Goal: Task Accomplishment & Management: Complete application form

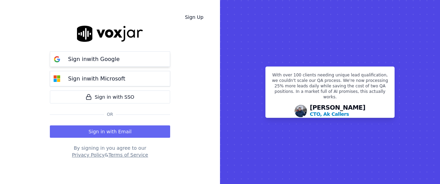
click at [100, 60] on p "Sign in with Google" at bounding box center [94, 59] width 52 height 8
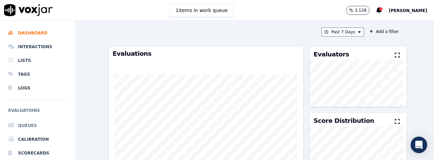
click at [30, 125] on li "Queues" at bounding box center [37, 126] width 59 height 14
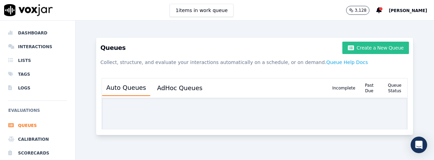
click at [366, 47] on button "Create a New Queue" at bounding box center [375, 48] width 67 height 12
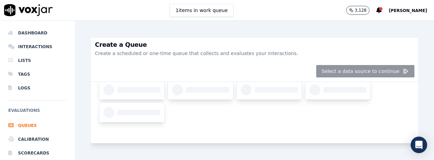
scroll to position [29, 0]
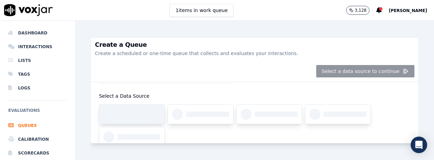
click at [134, 113] on div at bounding box center [138, 113] width 43 height 5
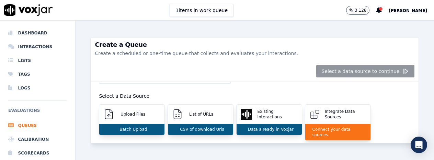
click at [134, 113] on p "Upload Files" at bounding box center [131, 113] width 27 height 5
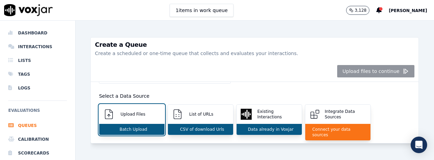
scroll to position [94, 0]
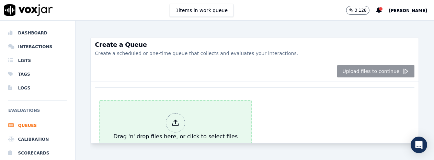
click at [176, 115] on div at bounding box center [175, 122] width 19 height 19
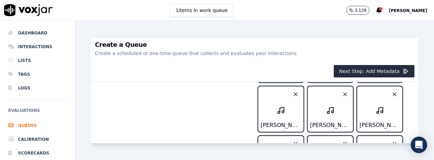
scroll to position [0, 0]
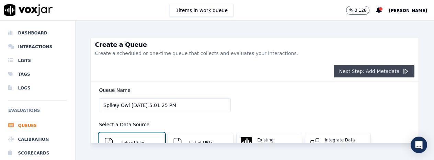
click at [402, 70] on icon "button" at bounding box center [405, 71] width 7 height 7
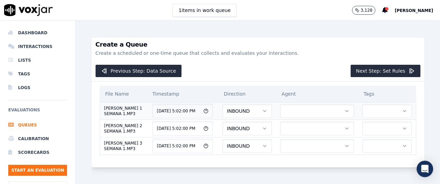
click at [344, 114] on icon "button" at bounding box center [346, 111] width 5 height 5
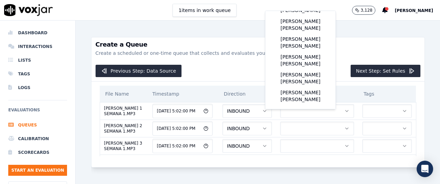
scroll to position [126, 0]
click at [302, 86] on div "[PERSON_NAME] [PERSON_NAME]" at bounding box center [300, 78] width 62 height 18
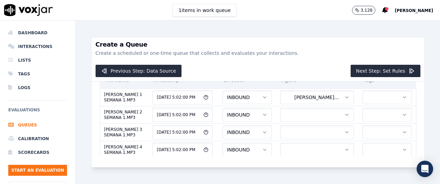
scroll to position [27, 0]
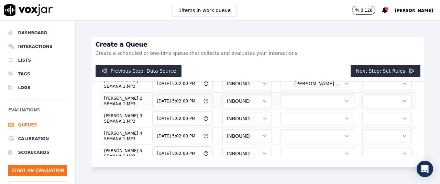
click at [299, 108] on button "button" at bounding box center [317, 101] width 74 height 14
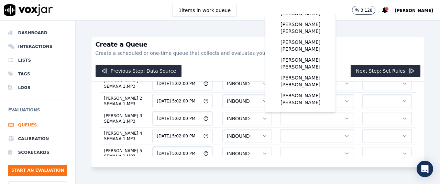
scroll to position [123, 0]
click at [302, 90] on div "[PERSON_NAME] [PERSON_NAME]" at bounding box center [300, 81] width 62 height 18
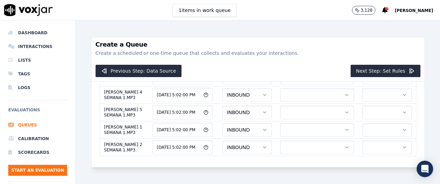
scroll to position [55, 0]
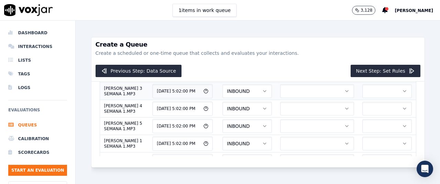
click at [291, 98] on button "button" at bounding box center [317, 92] width 74 height 14
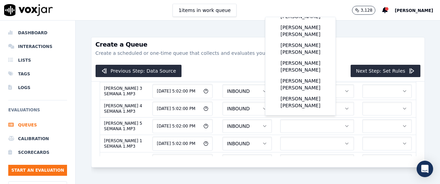
scroll to position [124, 0]
click at [290, 93] on div "[PERSON_NAME] [PERSON_NAME]" at bounding box center [300, 85] width 62 height 18
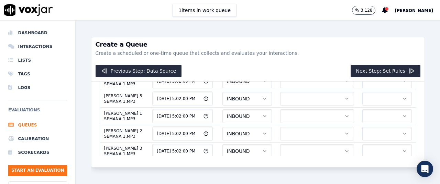
scroll to position [96, 0]
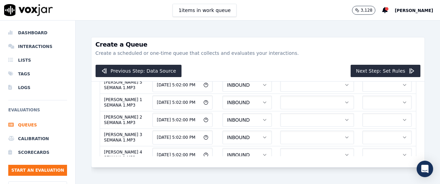
click at [288, 75] on button "button" at bounding box center [317, 68] width 74 height 14
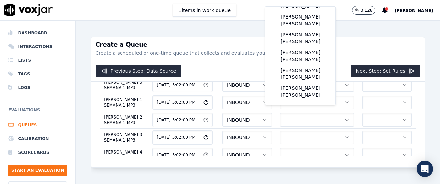
scroll to position [128, 0]
click at [300, 81] on div "[PERSON_NAME] [PERSON_NAME]" at bounding box center [300, 74] width 62 height 18
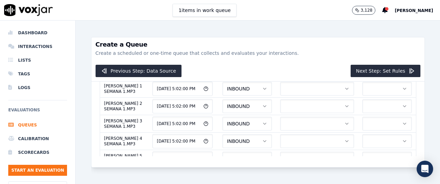
scroll to position [124, 0]
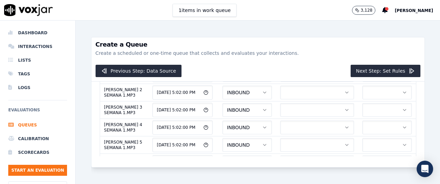
click at [306, 65] on button "button" at bounding box center [317, 58] width 74 height 14
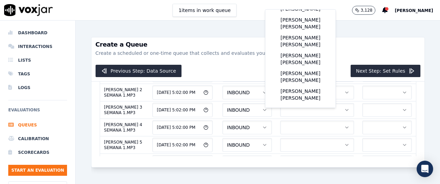
scroll to position [133, 0]
click at [301, 86] on div "[PERSON_NAME] [PERSON_NAME]" at bounding box center [300, 77] width 62 height 18
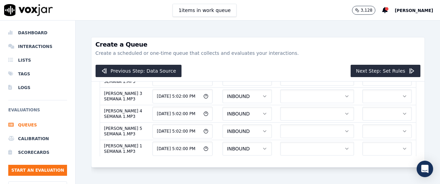
scroll to position [151, 0]
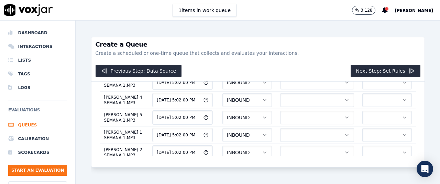
click at [299, 55] on button "button" at bounding box center [317, 48] width 74 height 14
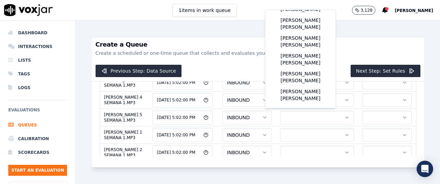
scroll to position [127, 0]
click at [317, 39] on div "[PERSON_NAME] [PERSON_NAME]" at bounding box center [300, 42] width 62 height 18
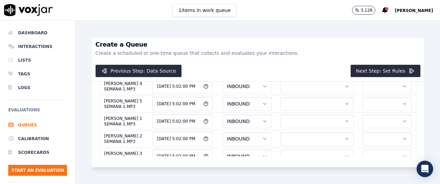
scroll to position [179, 0]
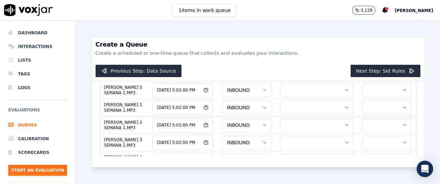
click at [345, 38] on icon "button" at bounding box center [346, 37] width 3 height 1
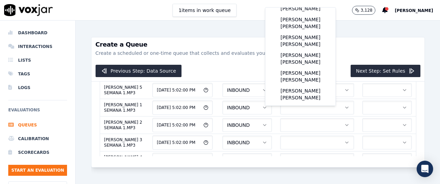
scroll to position [104, 0]
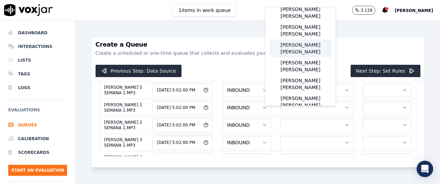
click at [297, 57] on div "[PERSON_NAME] [PERSON_NAME]" at bounding box center [300, 49] width 62 height 18
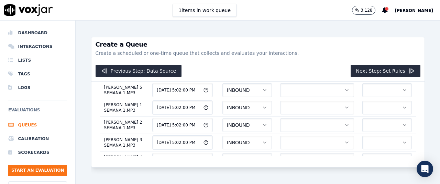
scroll to position [192, 0]
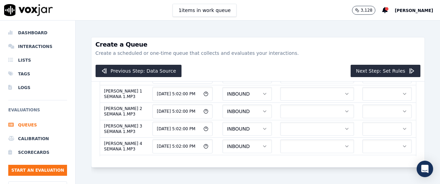
click at [344, 44] on icon "button" at bounding box center [346, 41] width 5 height 5
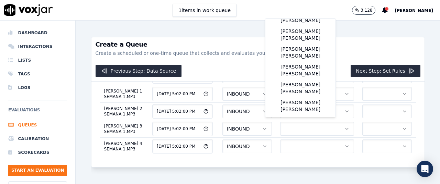
scroll to position [79, 0]
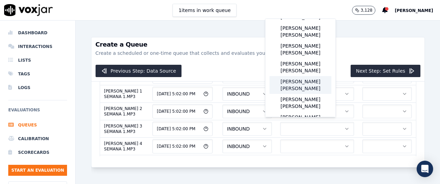
click at [313, 91] on div "[PERSON_NAME] [PERSON_NAME]" at bounding box center [300, 85] width 62 height 18
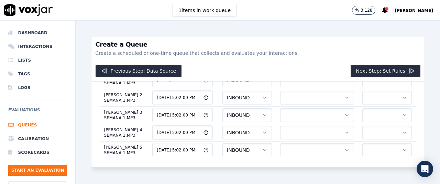
scroll to position [220, 0]
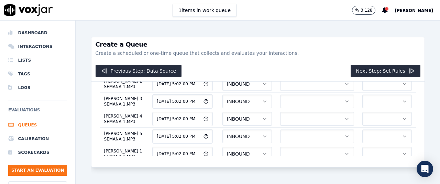
click at [344, 34] on icon "button" at bounding box center [346, 31] width 5 height 5
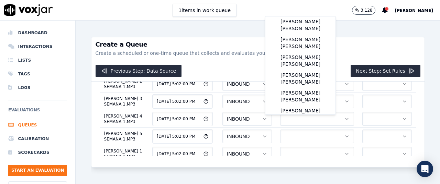
scroll to position [87, 0]
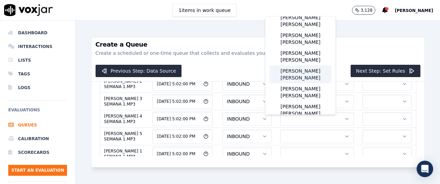
click at [314, 83] on div "[PERSON_NAME] [PERSON_NAME]" at bounding box center [300, 75] width 62 height 18
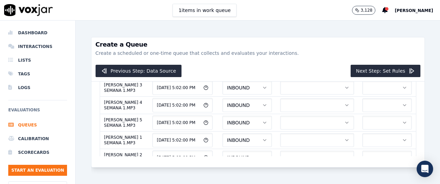
scroll to position [247, 0]
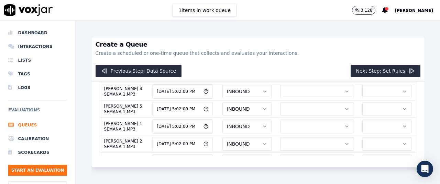
click at [344, 24] on icon "button" at bounding box center [346, 21] width 5 height 5
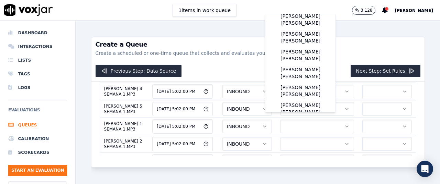
scroll to position [93, 0]
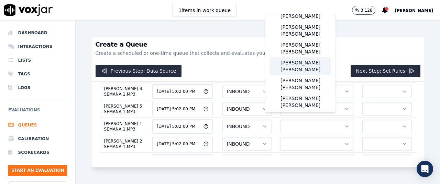
click at [313, 75] on div "[PERSON_NAME] [PERSON_NAME]" at bounding box center [300, 66] width 62 height 18
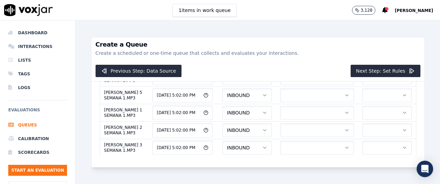
scroll to position [275, 0]
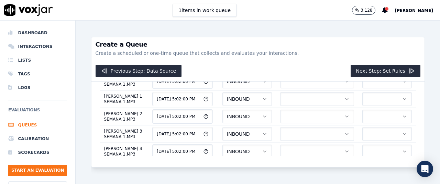
click at [325, 19] on button "button" at bounding box center [317, 12] width 74 height 14
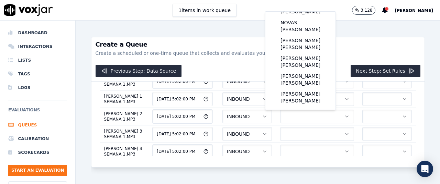
scroll to position [68, 0]
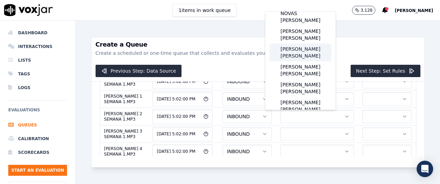
click at [312, 51] on div "[PERSON_NAME] [PERSON_NAME]" at bounding box center [300, 53] width 62 height 18
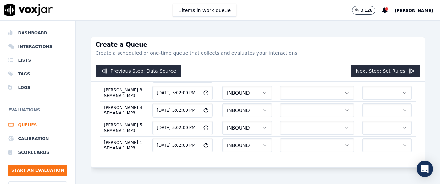
scroll to position [302, 0]
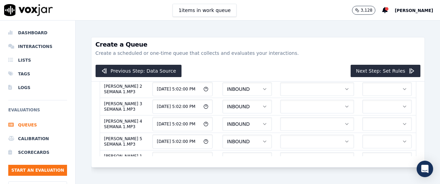
click at [311, 9] on button "button" at bounding box center [317, 2] width 74 height 14
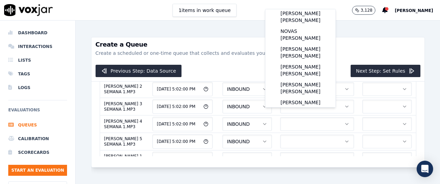
scroll to position [64, 0]
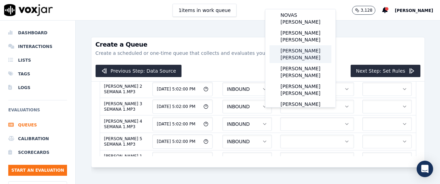
click at [303, 60] on div "[PERSON_NAME] [PERSON_NAME]" at bounding box center [300, 54] width 62 height 18
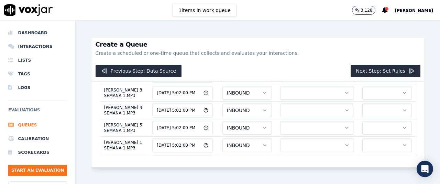
scroll to position [330, 0]
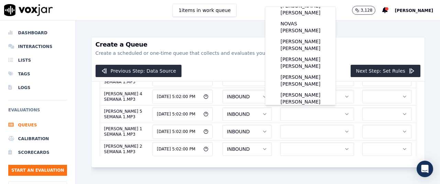
scroll to position [65, 0]
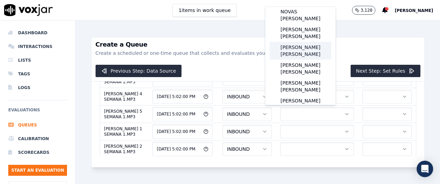
click at [312, 52] on div "[PERSON_NAME] [PERSON_NAME]" at bounding box center [300, 51] width 62 height 18
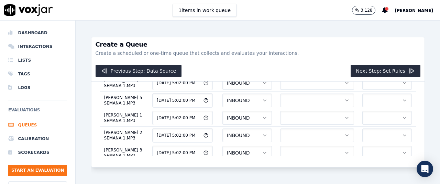
scroll to position [357, 0]
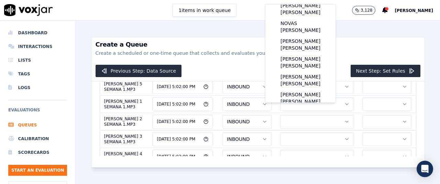
scroll to position [55, 0]
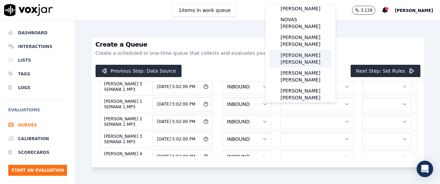
click at [315, 60] on div "[PERSON_NAME] [PERSON_NAME]" at bounding box center [300, 59] width 62 height 18
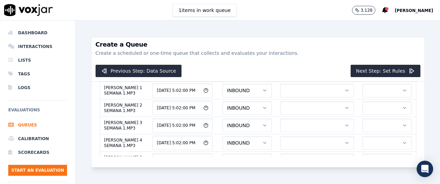
scroll to position [385, 0]
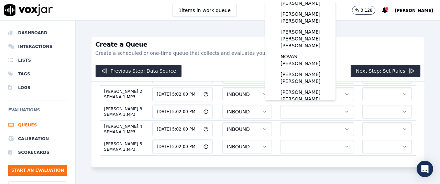
scroll to position [34, 0]
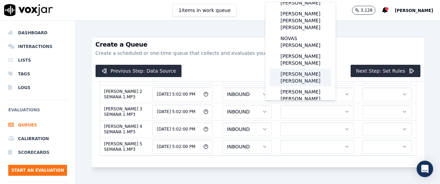
click at [299, 82] on div "[PERSON_NAME] [PERSON_NAME]" at bounding box center [300, 78] width 62 height 18
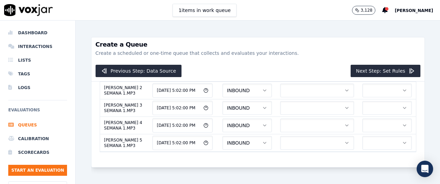
scroll to position [412, 0]
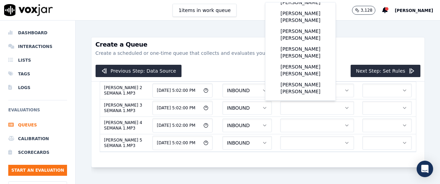
scroll to position [102, 0]
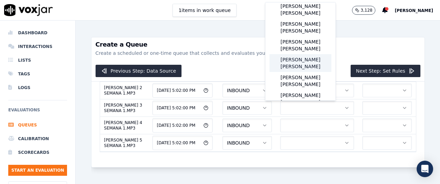
click at [302, 72] on div "[PERSON_NAME] [PERSON_NAME]" at bounding box center [300, 63] width 62 height 18
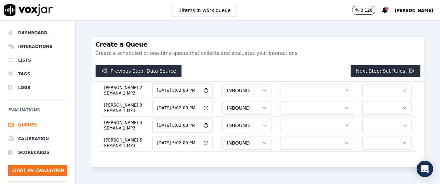
scroll to position [440, 0]
click at [344, 6] on icon "button" at bounding box center [346, 2] width 5 height 5
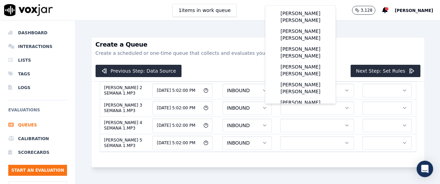
scroll to position [104, 0]
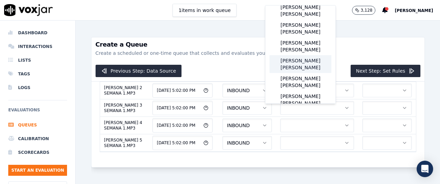
click at [294, 73] on div "[PERSON_NAME] [PERSON_NAME]" at bounding box center [300, 64] width 62 height 18
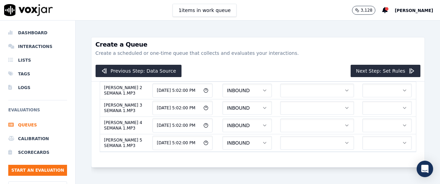
scroll to position [467, 0]
click at [344, 23] on icon "button" at bounding box center [346, 20] width 5 height 5
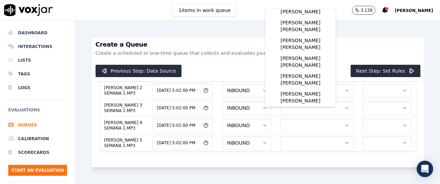
scroll to position [104, 0]
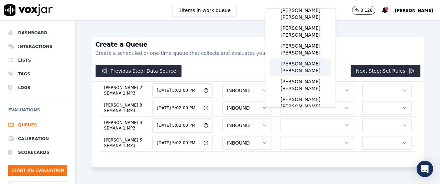
click at [295, 76] on div "[PERSON_NAME] [PERSON_NAME]" at bounding box center [300, 67] width 62 height 18
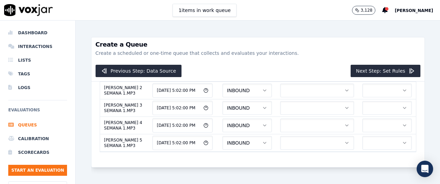
scroll to position [495, 0]
click at [344, 41] on icon "button" at bounding box center [346, 37] width 5 height 5
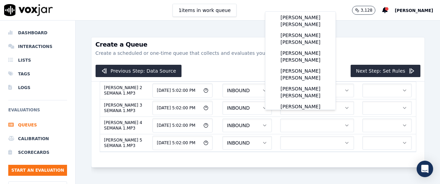
scroll to position [113, 0]
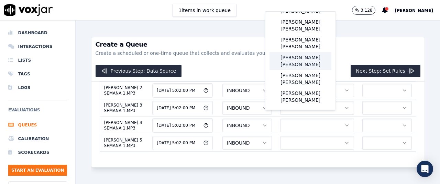
click at [300, 70] on div "[PERSON_NAME] [PERSON_NAME]" at bounding box center [300, 61] width 62 height 18
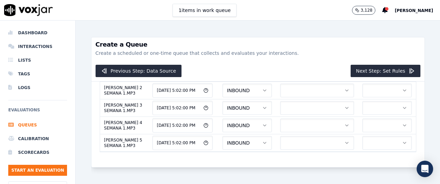
scroll to position [522, 0]
click at [344, 58] on icon "button" at bounding box center [346, 55] width 5 height 5
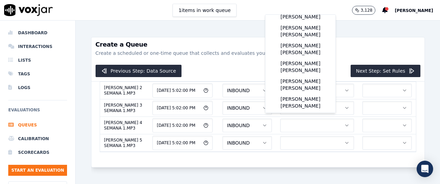
scroll to position [98, 0]
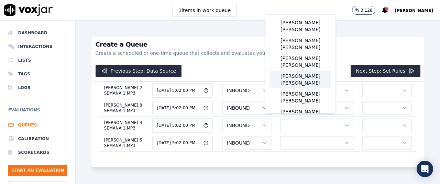
click at [305, 89] on div "[PERSON_NAME] [PERSON_NAME]" at bounding box center [300, 80] width 62 height 18
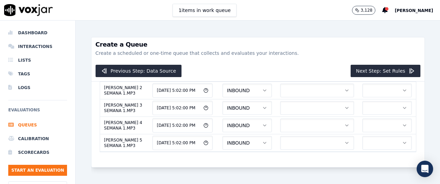
scroll to position [563, 0]
click at [344, 76] on icon "button" at bounding box center [346, 72] width 5 height 5
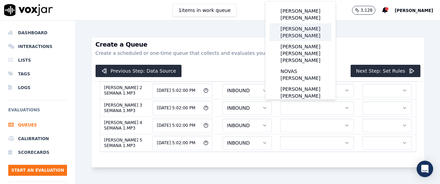
click at [308, 31] on div "[PERSON_NAME] [PERSON_NAME]" at bounding box center [300, 32] width 62 height 18
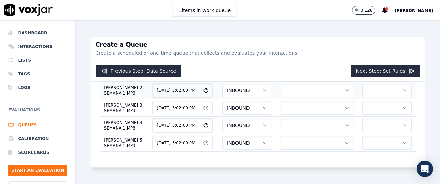
click at [345, 91] on icon "button" at bounding box center [346, 90] width 3 height 1
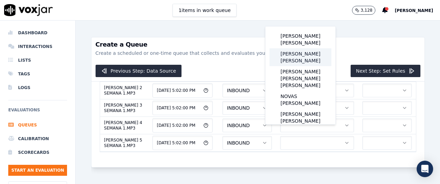
click at [300, 55] on div "[PERSON_NAME] [PERSON_NAME]" at bounding box center [300, 57] width 62 height 18
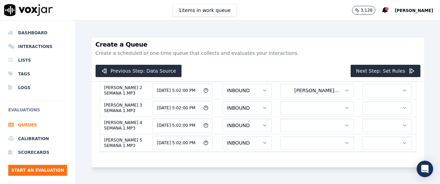
scroll to position [605, 0]
click at [344, 111] on icon "button" at bounding box center [346, 107] width 5 height 5
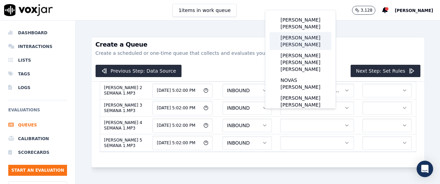
click at [310, 40] on div "[PERSON_NAME] [PERSON_NAME]" at bounding box center [300, 41] width 62 height 18
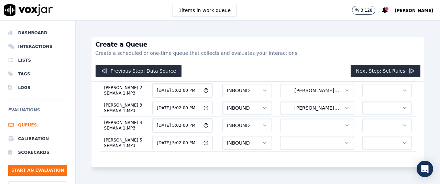
scroll to position [632, 0]
click at [344, 123] on icon "button" at bounding box center [346, 125] width 5 height 5
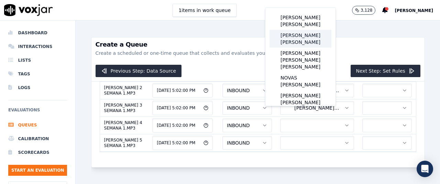
click at [308, 36] on div "[PERSON_NAME] [PERSON_NAME]" at bounding box center [300, 39] width 62 height 18
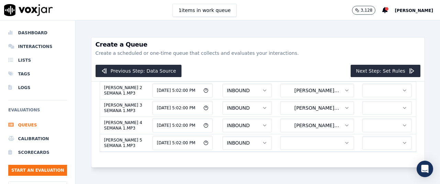
scroll to position [653, 0]
click at [344, 140] on icon "button" at bounding box center [346, 142] width 5 height 5
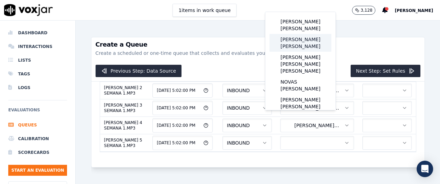
click at [311, 46] on div "[PERSON_NAME] [PERSON_NAME]" at bounding box center [300, 43] width 62 height 18
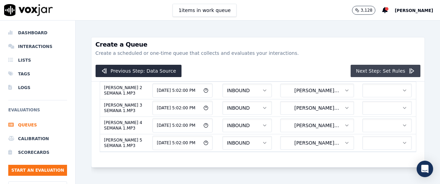
click at [376, 68] on button "Next Step: Set Rules" at bounding box center [385, 71] width 70 height 12
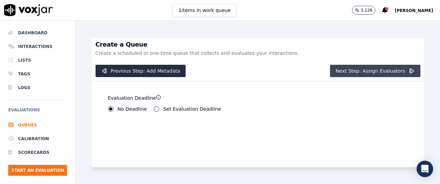
click at [348, 71] on button "Next Step: Assign Evaluators" at bounding box center [375, 71] width 90 height 12
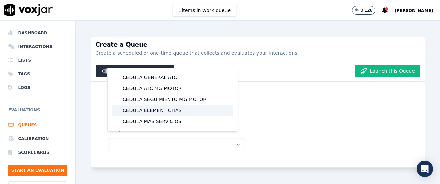
click at [168, 111] on div "CEDULA ELEMENT CITAS" at bounding box center [173, 110] width 122 height 11
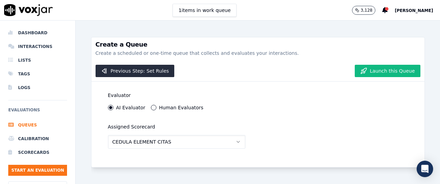
scroll to position [0, 0]
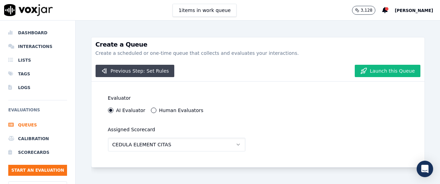
click at [119, 70] on button "Previous Step: Set Rules" at bounding box center [134, 71] width 79 height 12
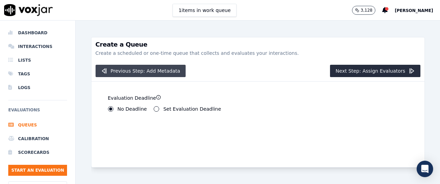
click at [119, 70] on button "Previous Step: Add Metadata" at bounding box center [140, 71] width 90 height 12
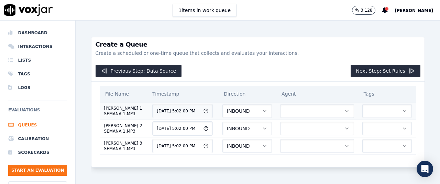
click at [402, 114] on icon "button" at bounding box center [404, 111] width 5 height 5
click at [374, 134] on div "ELEMEN" at bounding box center [367, 136] width 38 height 11
click at [284, 112] on button "button" at bounding box center [317, 111] width 74 height 14
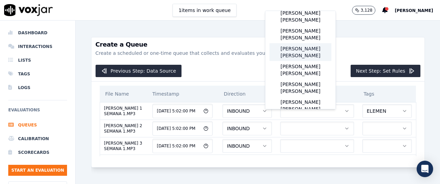
scroll to position [114, 0]
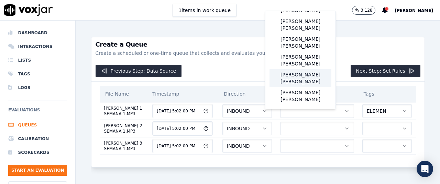
click at [307, 87] on div "[PERSON_NAME] [PERSON_NAME]" at bounding box center [300, 78] width 62 height 18
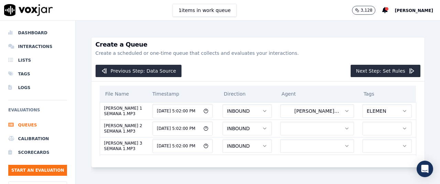
scroll to position [29, 0]
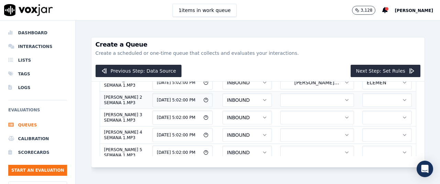
click at [373, 107] on button "button" at bounding box center [386, 100] width 49 height 14
click at [370, 140] on div "ELEMEN" at bounding box center [367, 138] width 38 height 11
click at [291, 107] on button "button" at bounding box center [317, 100] width 74 height 14
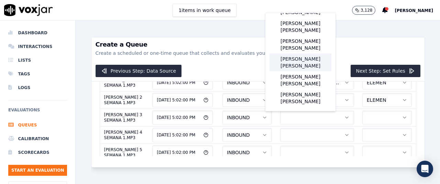
scroll to position [143, 0]
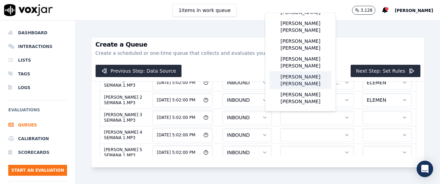
click at [305, 77] on div "[PERSON_NAME] [PERSON_NAME]" at bounding box center [300, 80] width 62 height 18
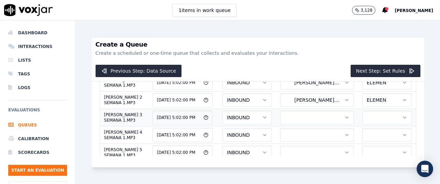
scroll to position [57, 0]
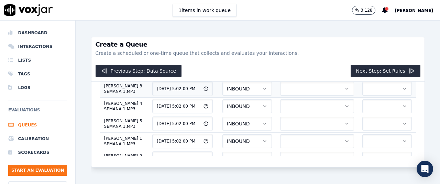
click at [307, 96] on button "button" at bounding box center [317, 89] width 74 height 14
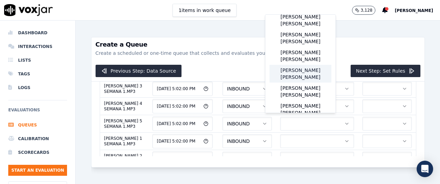
scroll to position [114, 0]
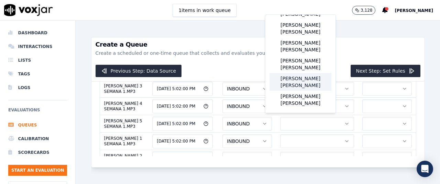
click at [304, 91] on div "[PERSON_NAME] [PERSON_NAME]" at bounding box center [300, 82] width 62 height 18
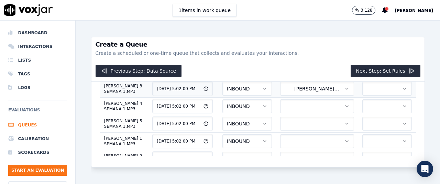
click at [362, 96] on button "button" at bounding box center [386, 89] width 49 height 14
click at [372, 140] on div "ELEMEN" at bounding box center [367, 139] width 38 height 11
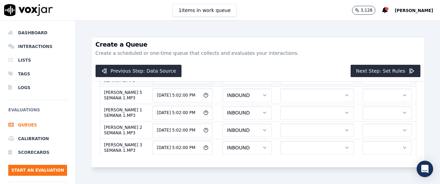
click at [324, 85] on button "button" at bounding box center [317, 78] width 74 height 14
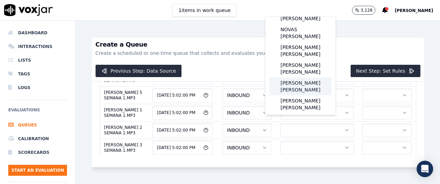
scroll to position [114, 0]
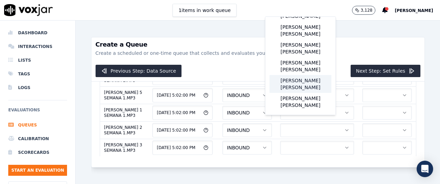
click at [299, 93] on div "[PERSON_NAME] [PERSON_NAME]" at bounding box center [300, 84] width 62 height 18
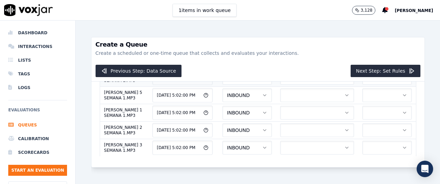
click at [362, 85] on button "button" at bounding box center [386, 78] width 49 height 14
click at [372, 141] on div "ELEMEN" at bounding box center [367, 141] width 38 height 11
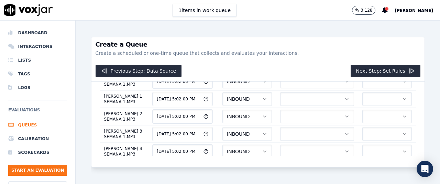
scroll to position [113, 0]
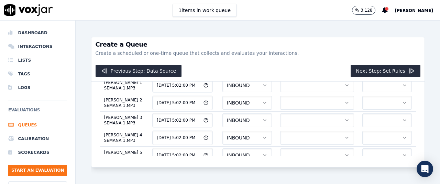
click at [295, 75] on button "button" at bounding box center [317, 68] width 74 height 14
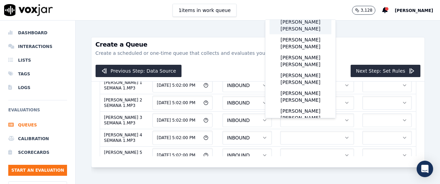
scroll to position [114, 0]
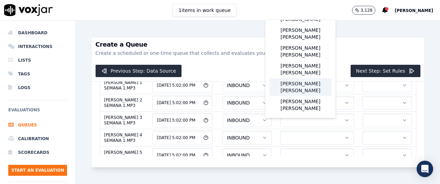
click at [295, 96] on div "[PERSON_NAME] [PERSON_NAME]" at bounding box center [300, 87] width 62 height 18
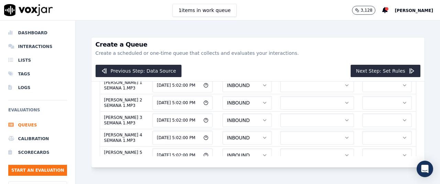
click at [364, 75] on button "button" at bounding box center [386, 68] width 49 height 14
click at [376, 145] on div "ELEMEN" at bounding box center [367, 144] width 38 height 11
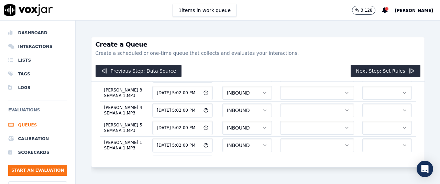
scroll to position [155, 0]
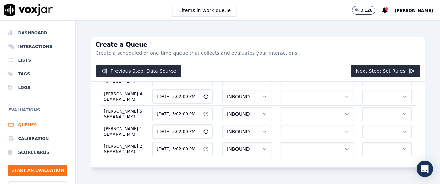
click at [301, 51] on button "button" at bounding box center [317, 44] width 74 height 14
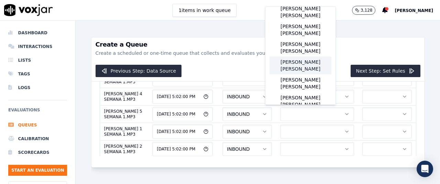
scroll to position [114, 0]
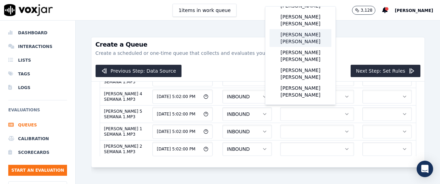
click at [301, 47] on div "[PERSON_NAME] [PERSON_NAME]" at bounding box center [300, 38] width 62 height 18
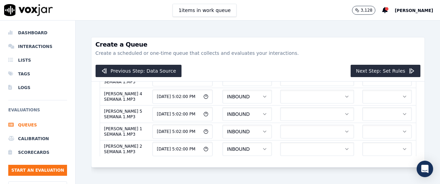
click at [362, 51] on button "button" at bounding box center [386, 44] width 49 height 14
click at [372, 131] on div "ELEMEN" at bounding box center [367, 131] width 38 height 11
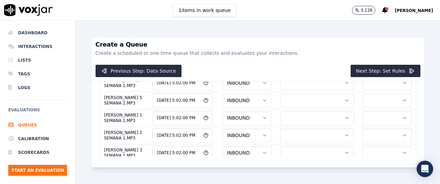
scroll to position [182, 0]
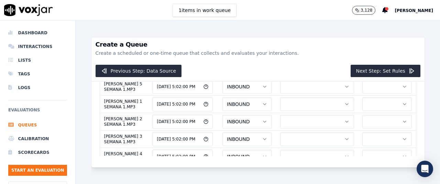
click at [299, 41] on button "button" at bounding box center [317, 34] width 74 height 14
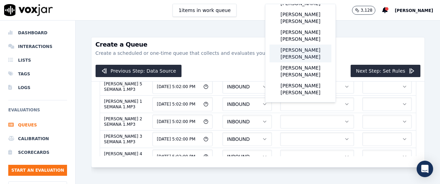
scroll to position [143, 0]
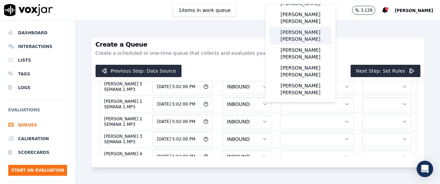
click at [300, 27] on div "[PERSON_NAME] [PERSON_NAME]" at bounding box center [300, 36] width 62 height 18
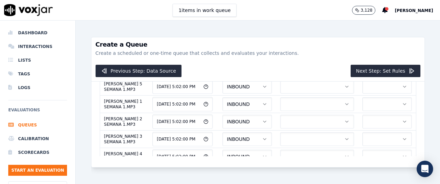
click at [367, 41] on button "button" at bounding box center [386, 34] width 49 height 14
click at [374, 128] on div "ELEMEN" at bounding box center [367, 129] width 38 height 11
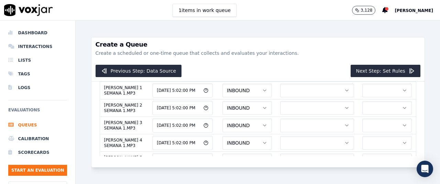
scroll to position [210, 0]
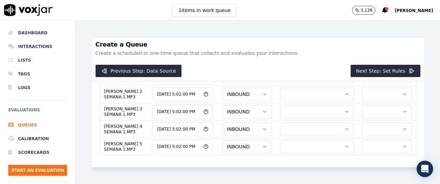
click at [287, 31] on button "button" at bounding box center [317, 25] width 74 height 14
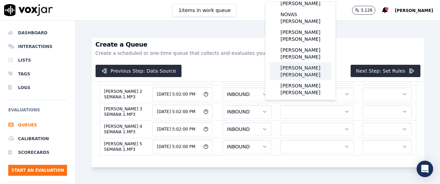
scroll to position [86, 0]
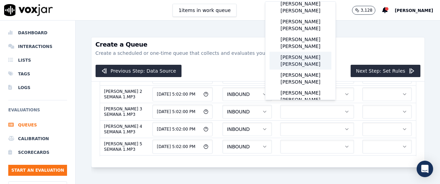
click at [300, 70] on div "[PERSON_NAME] [PERSON_NAME]" at bounding box center [300, 61] width 62 height 18
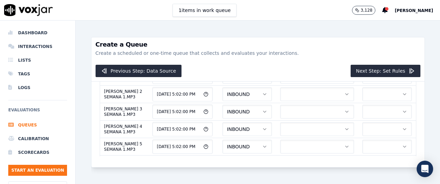
click at [362, 31] on button "button" at bounding box center [386, 25] width 49 height 14
click at [364, 126] on div "ELEMEN" at bounding box center [367, 126] width 38 height 11
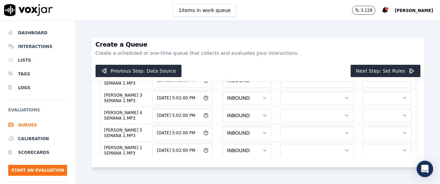
scroll to position [237, 0]
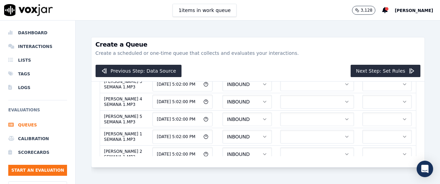
click at [283, 21] on button "button" at bounding box center [317, 15] width 74 height 14
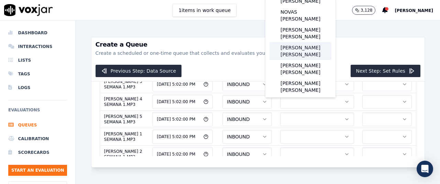
scroll to position [86, 0]
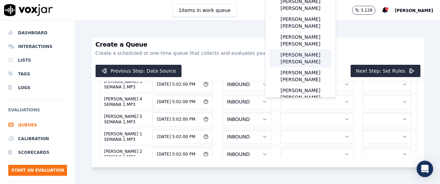
click at [313, 67] on div "[PERSON_NAME] [PERSON_NAME]" at bounding box center [300, 58] width 62 height 18
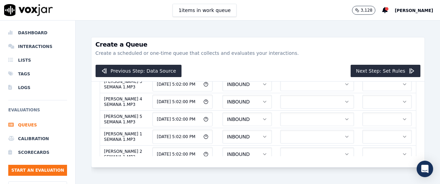
click at [370, 21] on button "button" at bounding box center [386, 15] width 49 height 14
click at [377, 124] on div "ELEMEN" at bounding box center [367, 124] width 38 height 11
click at [303, 39] on button "button" at bounding box center [317, 32] width 74 height 14
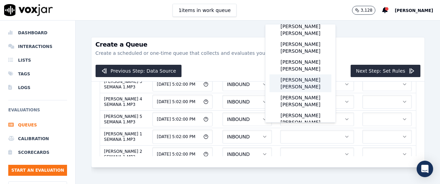
click at [303, 89] on div "[PERSON_NAME] [PERSON_NAME]" at bounding box center [300, 84] width 62 height 18
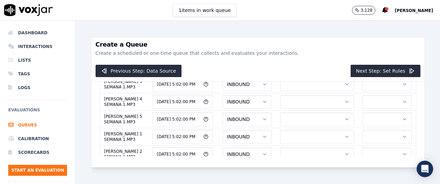
click at [362, 39] on button "button" at bounding box center [386, 32] width 49 height 14
click at [375, 145] on div "ELEMEN" at bounding box center [367, 149] width 38 height 11
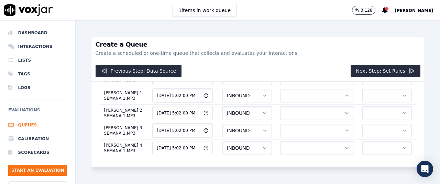
scroll to position [292, 0]
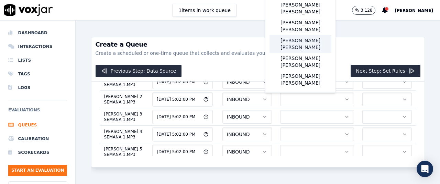
scroll to position [89, 0]
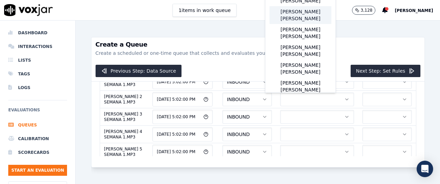
click at [300, 18] on div "[PERSON_NAME] [PERSON_NAME]" at bounding box center [300, 15] width 62 height 18
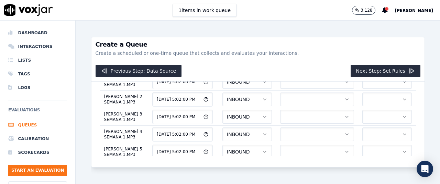
click at [373, 119] on div "ELEMEN" at bounding box center [367, 119] width 38 height 11
click at [312, 19] on button "button" at bounding box center [317, 12] width 74 height 14
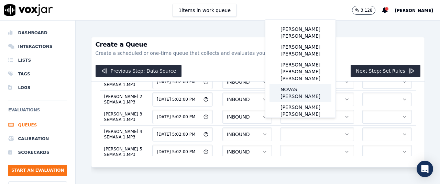
scroll to position [29, 0]
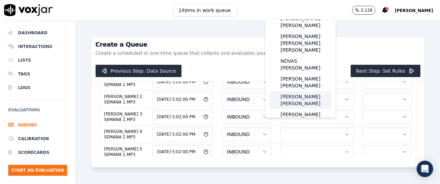
click at [300, 95] on div "[PERSON_NAME] [PERSON_NAME]" at bounding box center [300, 100] width 62 height 18
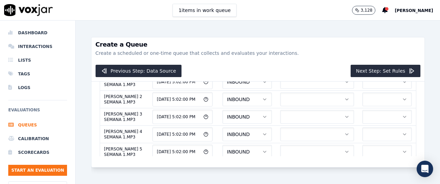
click at [362, 19] on button "button" at bounding box center [386, 12] width 49 height 14
click at [370, 143] on div "ELEMEN" at bounding box center [367, 144] width 38 height 11
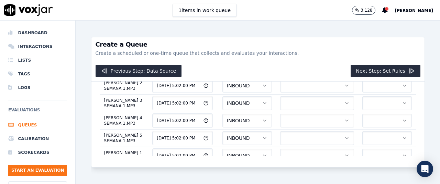
scroll to position [319, 0]
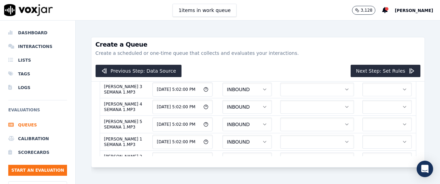
click at [311, 9] on button "button" at bounding box center [317, 2] width 74 height 14
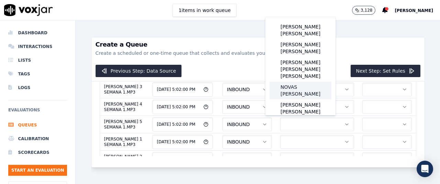
scroll to position [29, 0]
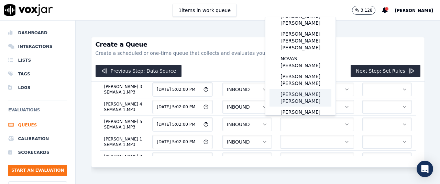
click at [308, 96] on div "[PERSON_NAME] [PERSON_NAME]" at bounding box center [300, 98] width 62 height 18
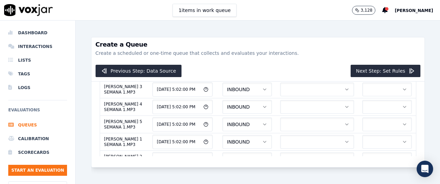
click at [362, 9] on button "button" at bounding box center [386, 2] width 49 height 14
click at [375, 141] on div "ELEMEN" at bounding box center [367, 142] width 38 height 11
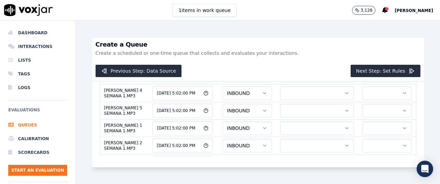
scroll to position [347, 0]
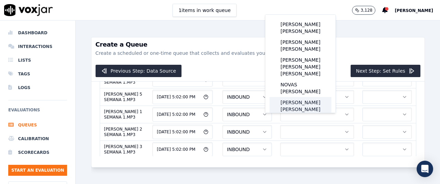
scroll to position [29, 0]
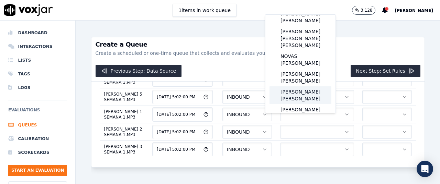
click at [303, 94] on div "[PERSON_NAME] [PERSON_NAME]" at bounding box center [300, 96] width 62 height 18
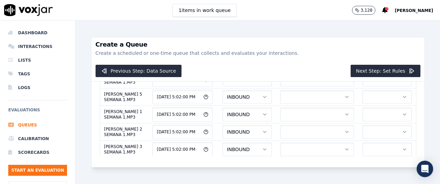
click at [370, 138] on div "ELEMEN" at bounding box center [367, 139] width 38 height 11
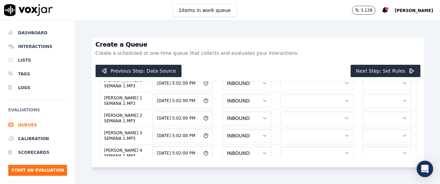
scroll to position [374, 0]
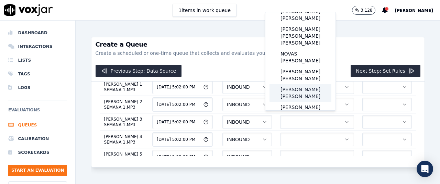
scroll to position [57, 0]
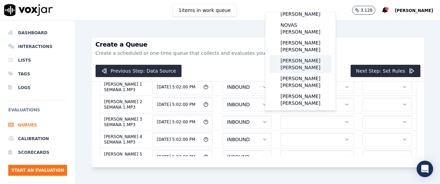
click at [304, 73] on div "[PERSON_NAME] [PERSON_NAME]" at bounding box center [300, 64] width 62 height 18
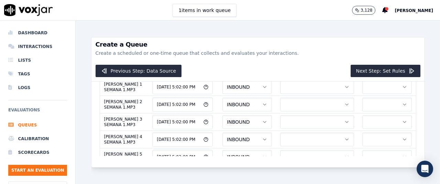
click at [371, 137] on div "ELEMEN" at bounding box center [367, 137] width 38 height 11
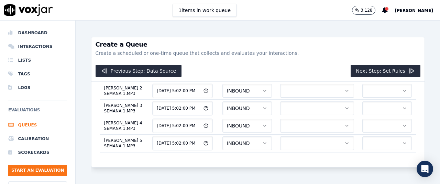
scroll to position [402, 0]
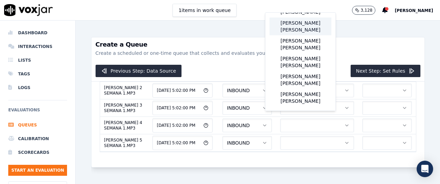
scroll to position [86, 0]
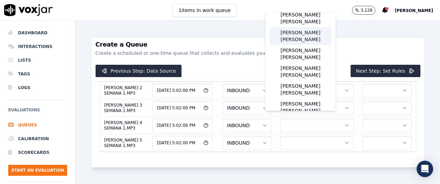
click at [297, 40] on div "[PERSON_NAME] [PERSON_NAME]" at bounding box center [300, 36] width 62 height 18
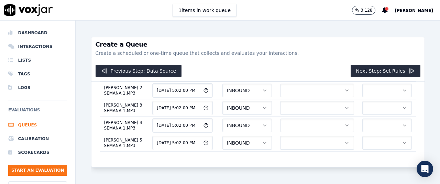
click at [374, 137] on div "ELEMEN" at bounding box center [367, 137] width 38 height 11
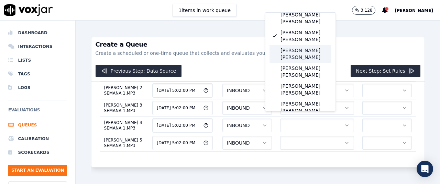
scroll to position [114, 0]
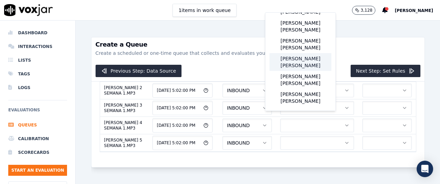
click at [304, 71] on div "[PERSON_NAME] [PERSON_NAME]" at bounding box center [300, 62] width 62 height 18
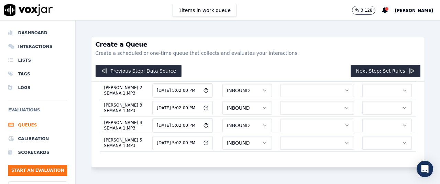
scroll to position [429, 0]
click at [314, 10] on button "button" at bounding box center [317, 3] width 74 height 14
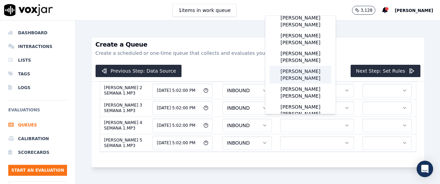
scroll to position [114, 0]
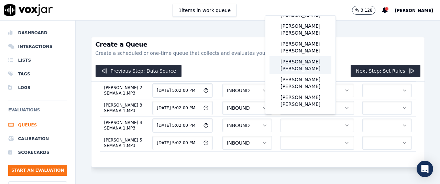
click at [300, 74] on div "[PERSON_NAME] [PERSON_NAME]" at bounding box center [300, 65] width 62 height 18
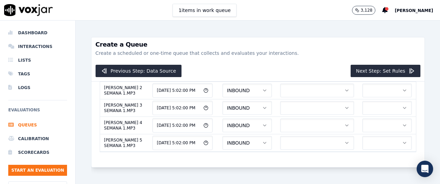
click at [362, 10] on button "button" at bounding box center [386, 3] width 49 height 14
click at [365, 138] on div "ELEMEN" at bounding box center [367, 140] width 38 height 11
click at [301, 27] on button "button" at bounding box center [317, 21] width 74 height 14
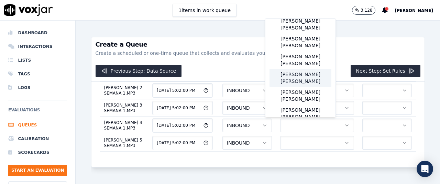
scroll to position [114, 0]
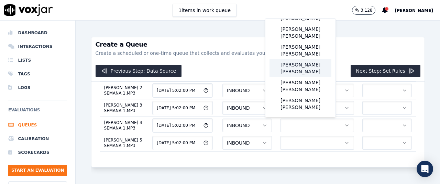
click at [298, 77] on div "[PERSON_NAME] [PERSON_NAME]" at bounding box center [300, 68] width 62 height 18
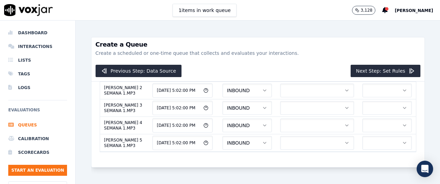
click at [362, 27] on button "button" at bounding box center [386, 21] width 49 height 14
click at [368, 142] on div "ELEMEN" at bounding box center [367, 143] width 38 height 11
click at [289, 45] on button "button" at bounding box center [317, 38] width 74 height 14
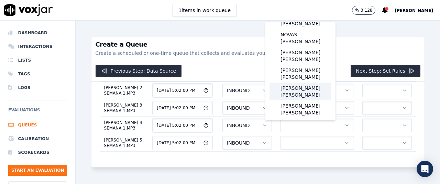
scroll to position [86, 0]
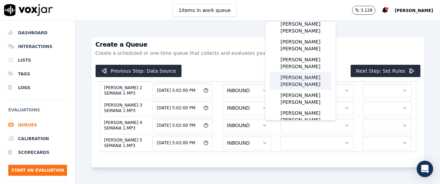
click at [302, 90] on div "[PERSON_NAME] [PERSON_NAME]" at bounding box center [300, 81] width 62 height 18
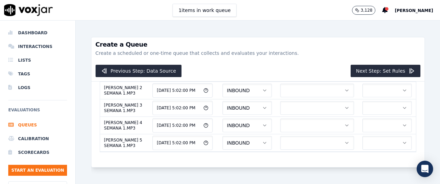
click at [325, 42] on span "[PERSON_NAME] [PERSON_NAME]" at bounding box center [313, 38] width 59 height 7
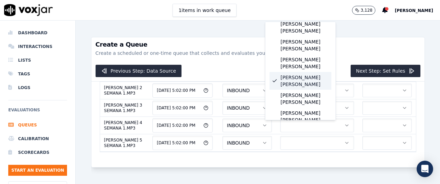
scroll to position [114, 0]
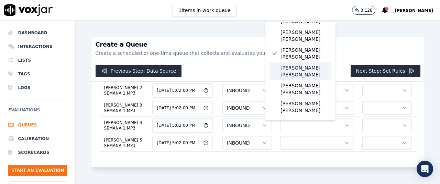
click at [302, 80] on div "[PERSON_NAME] [PERSON_NAME]" at bounding box center [300, 72] width 62 height 18
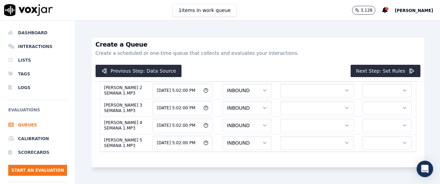
click at [362, 45] on button "button" at bounding box center [386, 38] width 49 height 14
click at [367, 145] on div "ELEMEN" at bounding box center [367, 147] width 38 height 11
click at [300, 63] on button "button" at bounding box center [317, 56] width 74 height 14
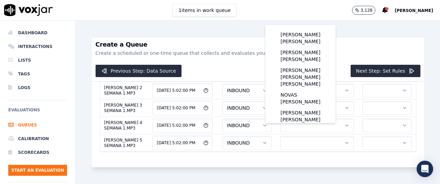
scroll to position [114, 0]
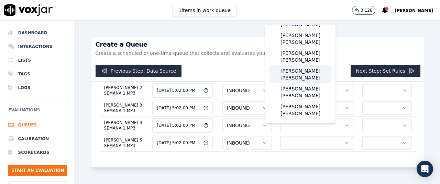
click at [306, 83] on div "[PERSON_NAME] [PERSON_NAME]" at bounding box center [300, 75] width 62 height 18
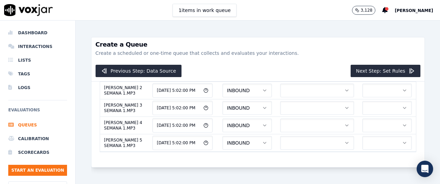
click at [362, 63] on button "button" at bounding box center [386, 56] width 49 height 14
click at [370, 150] on div "ELEMEN" at bounding box center [367, 150] width 38 height 11
click at [301, 80] on button "button" at bounding box center [317, 73] width 74 height 14
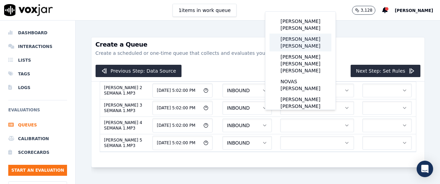
click at [308, 40] on div "[PERSON_NAME] [PERSON_NAME]" at bounding box center [300, 43] width 62 height 18
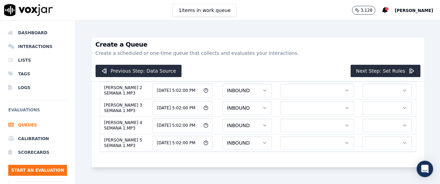
click at [362, 80] on button "button" at bounding box center [386, 73] width 49 height 14
click at [366, 133] on div "ELEMEN" at bounding box center [367, 136] width 38 height 11
click at [319, 98] on button "button" at bounding box center [317, 91] width 74 height 14
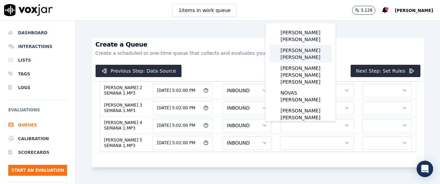
click at [301, 57] on div "[PERSON_NAME] [PERSON_NAME]" at bounding box center [300, 54] width 62 height 18
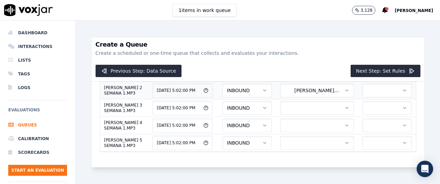
click at [366, 98] on button "button" at bounding box center [386, 91] width 49 height 14
click at [369, 149] on div "ELEMEN" at bounding box center [367, 148] width 38 height 11
click at [298, 115] on button "button" at bounding box center [317, 108] width 74 height 14
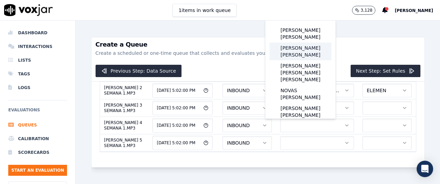
click at [300, 51] on div "[PERSON_NAME] [PERSON_NAME]" at bounding box center [300, 52] width 62 height 18
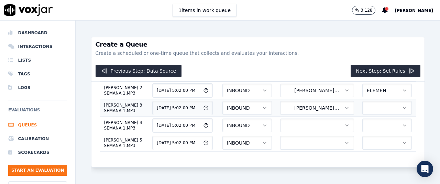
click at [362, 115] on button "button" at bounding box center [386, 108] width 49 height 14
drag, startPoint x: 365, startPoint y: 143, endPoint x: 373, endPoint y: 142, distance: 8.0
click at [365, 143] on div "ELEMEN" at bounding box center [367, 145] width 38 height 11
click at [289, 125] on button "button" at bounding box center [317, 126] width 74 height 14
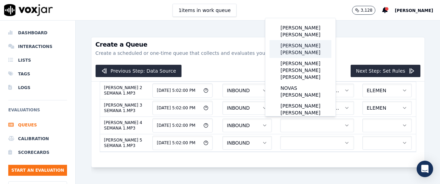
click at [296, 52] on div "[PERSON_NAME] [PERSON_NAME]" at bounding box center [300, 49] width 62 height 18
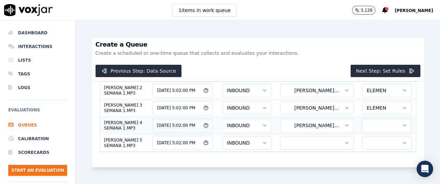
click at [362, 126] on button "button" at bounding box center [386, 126] width 49 height 14
click at [367, 141] on div "ELEMEN" at bounding box center [367, 143] width 38 height 11
click at [280, 136] on button "button" at bounding box center [317, 143] width 74 height 14
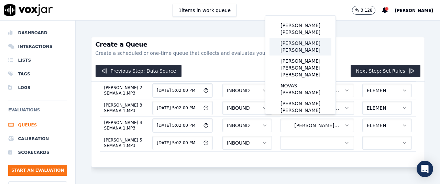
click at [288, 46] on div "[PERSON_NAME] [PERSON_NAME]" at bounding box center [300, 47] width 62 height 18
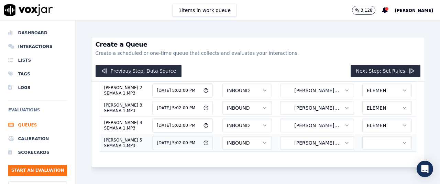
click at [362, 136] on button "button" at bounding box center [386, 143] width 49 height 14
click at [372, 139] on div "ELEMEN" at bounding box center [367, 140] width 38 height 11
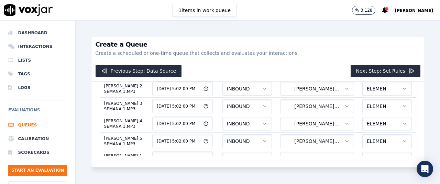
scroll to position [0, 0]
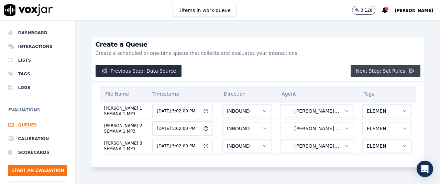
click at [373, 70] on button "Next Step: Set Rules" at bounding box center [385, 71] width 70 height 12
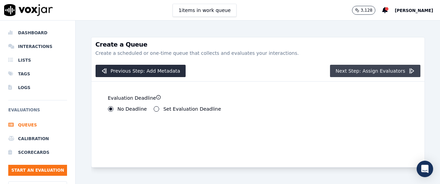
click at [373, 74] on button "Next Step: Assign Evaluators" at bounding box center [375, 71] width 90 height 12
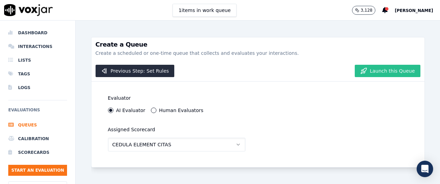
click at [361, 70] on icon "button" at bounding box center [363, 71] width 7 height 7
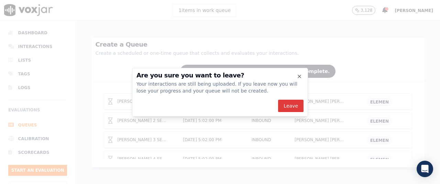
click at [290, 108] on button "Leave" at bounding box center [290, 106] width 25 height 12
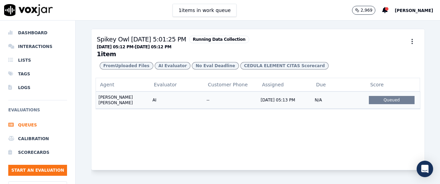
click at [380, 104] on div "Queued" at bounding box center [392, 100] width 46 height 8
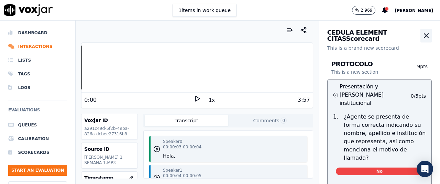
click at [422, 33] on icon "button" at bounding box center [426, 36] width 8 height 8
